Goal: Task Accomplishment & Management: Manage account settings

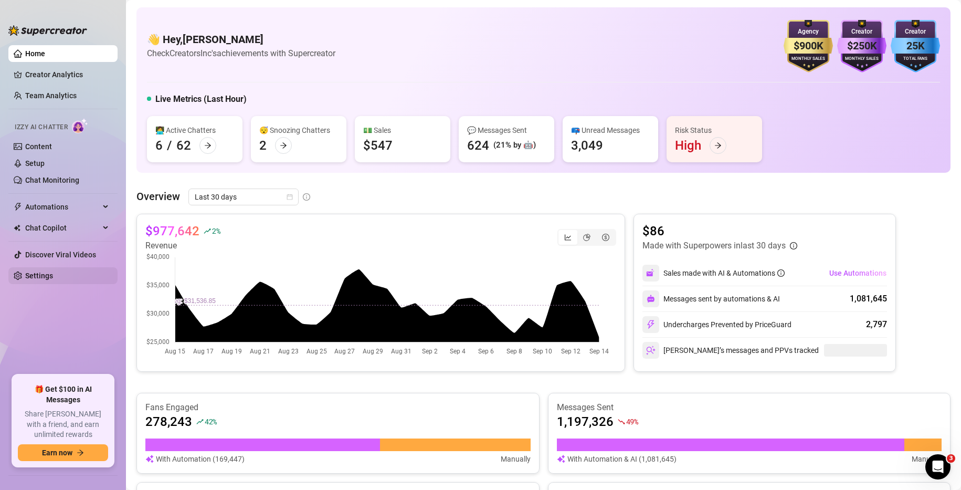
click at [47, 279] on link "Settings" at bounding box center [39, 275] width 28 height 8
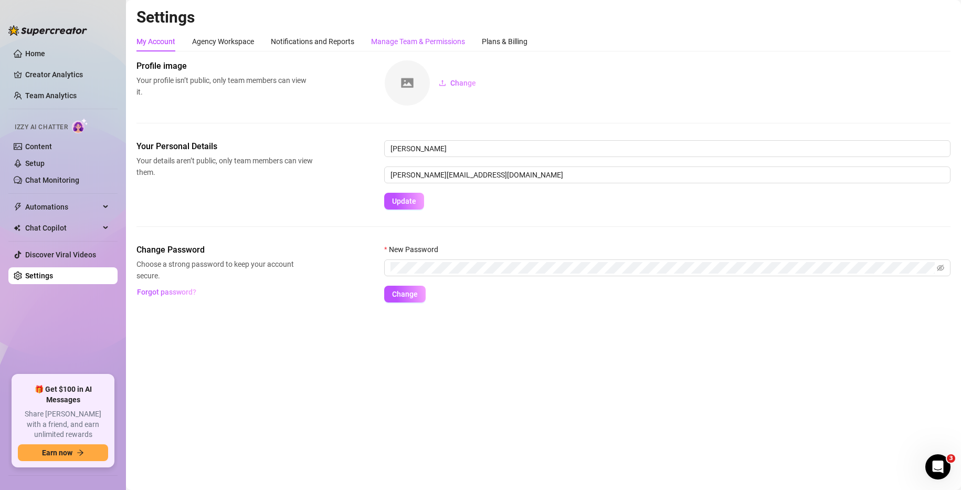
click at [459, 38] on div "Manage Team & Permissions" at bounding box center [418, 42] width 94 height 12
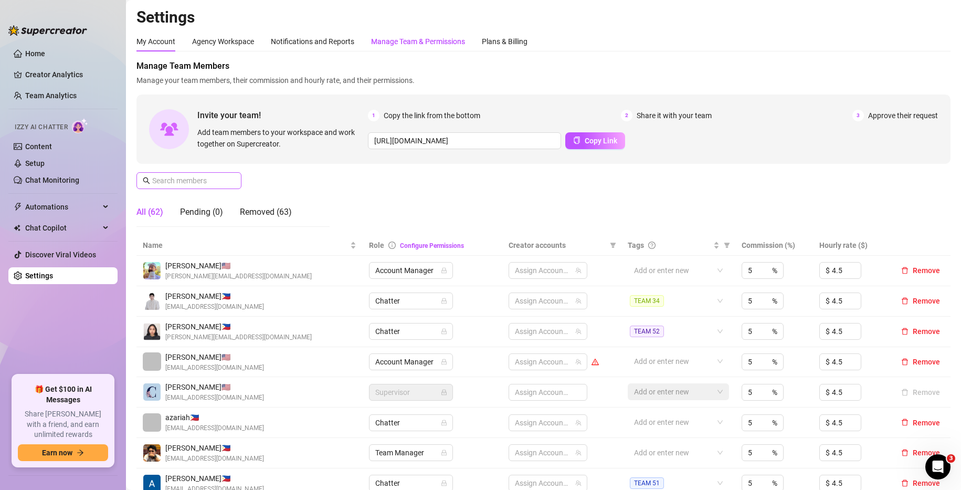
click at [177, 186] on span at bounding box center [189, 180] width 105 height 17
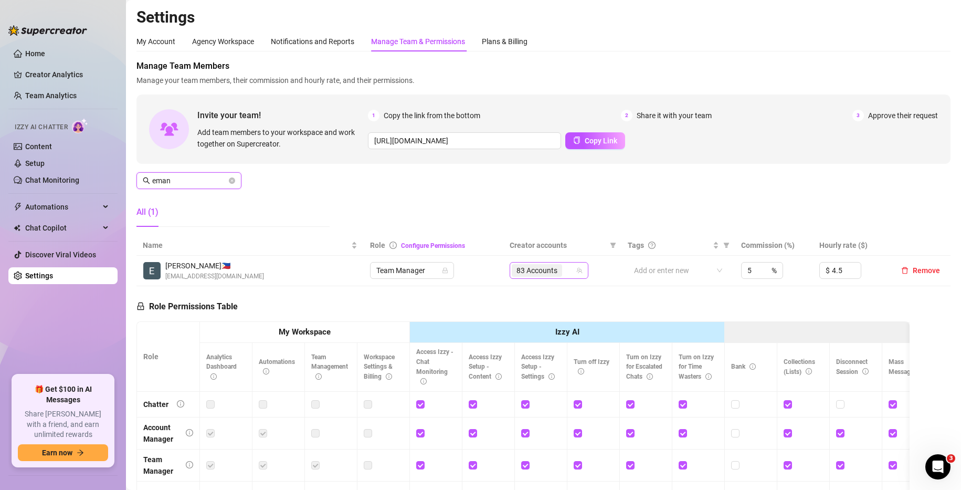
click at [568, 271] on div "83 Accounts" at bounding box center [544, 270] width 64 height 15
type input "eman"
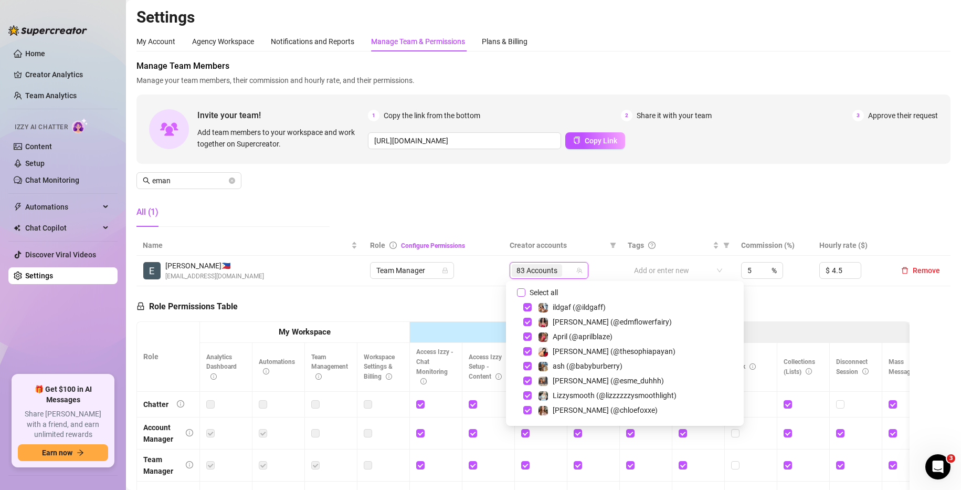
click at [521, 290] on input "Select all" at bounding box center [521, 292] width 8 height 8
checkbox input "true"
